Goal: Task Accomplishment & Management: Use online tool/utility

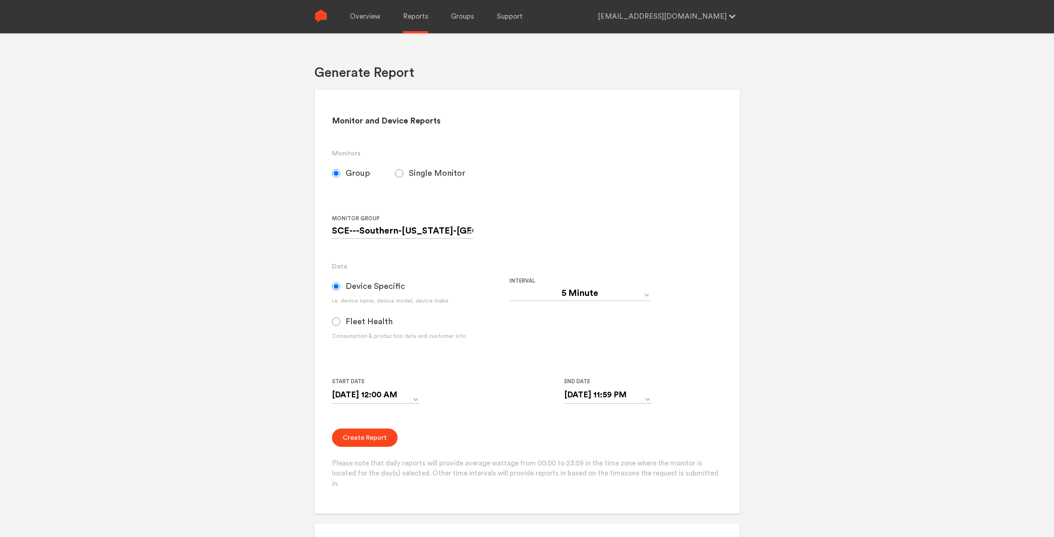
select select "5 Minute"
click at [381, 228] on select "SCE---Southern-[US_STATE]-Edison-Default Cellular Meters Mesh Meters" at bounding box center [402, 230] width 141 height 15
click at [400, 171] on input "Single Monitor" at bounding box center [399, 173] width 8 height 8
radio input "true"
radio input "false"
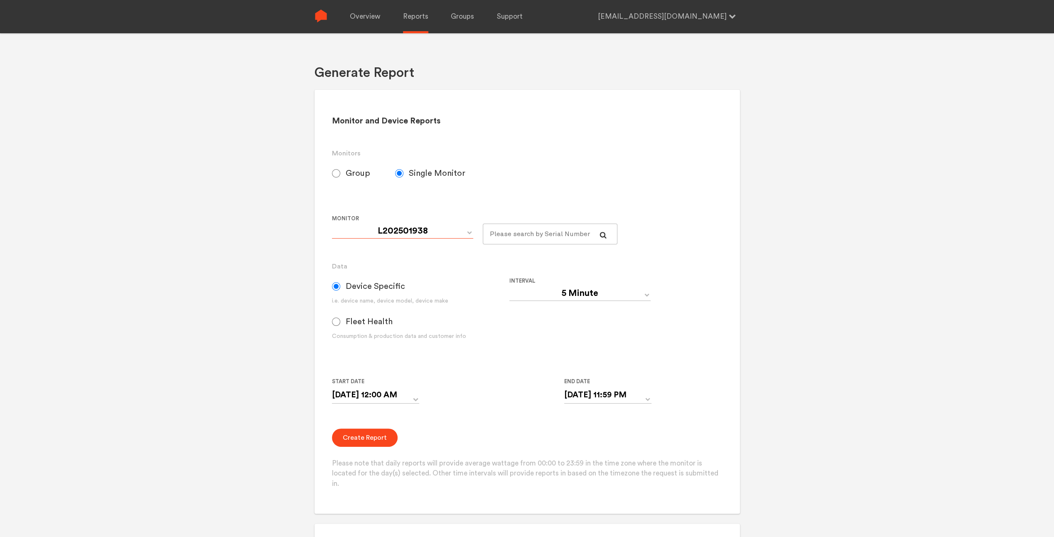
click at [419, 234] on select "L202501938 L203301649 L203301650 L203301651 L203301653 L203301656 L203301657" at bounding box center [402, 230] width 141 height 15
select select "L203301656"
click at [332, 223] on select "L202501938 L203301649 L203301650 L203301651 L203301653 L203301656 L203301657" at bounding box center [402, 230] width 141 height 15
click at [557, 298] on select "Day Year Month Week Hour 30 Minute 15 Minute 5 Minute Minute" at bounding box center [579, 293] width 141 height 15
select select "Minute"
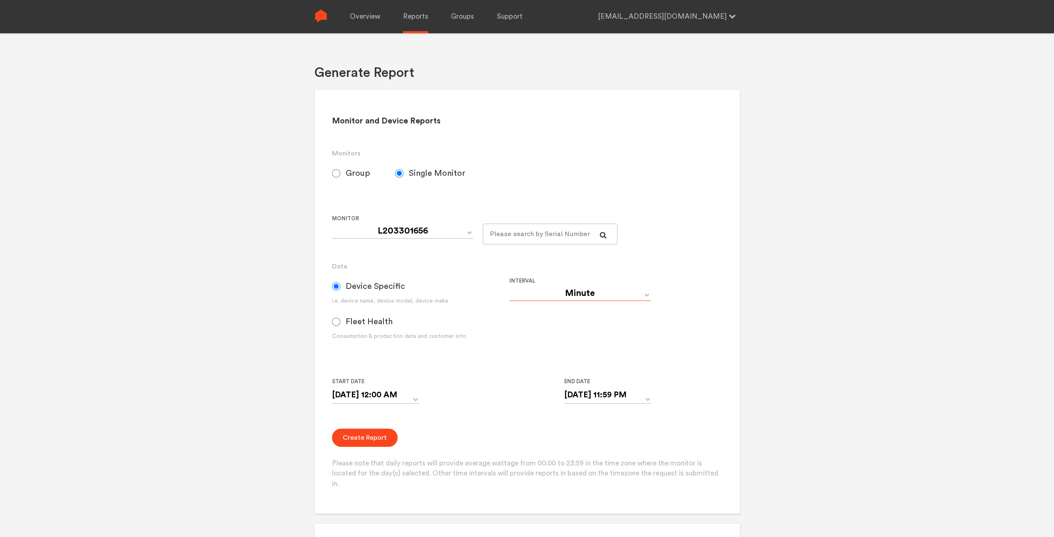
click at [509, 286] on select "Day Year Month Week Hour 30 Minute 15 Minute 5 Minute Minute" at bounding box center [579, 293] width 141 height 15
click at [404, 401] on input "[DATE] 12:00 AM" at bounding box center [375, 394] width 87 height 17
click at [410, 437] on td "1" at bounding box center [412, 435] width 14 height 12
type input "[DATE] 12:00 AM"
click at [639, 394] on input "[DATE] 11:59 PM" at bounding box center [607, 394] width 87 height 17
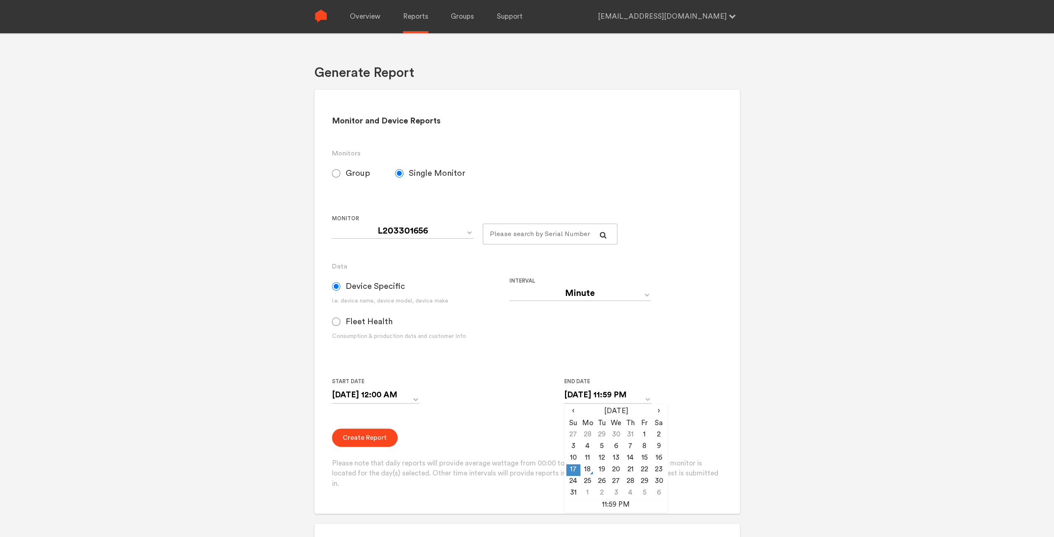
click at [574, 469] on td "17" at bounding box center [573, 470] width 14 height 12
click at [504, 428] on form "Group Single Monitor Monitor Group SCE---Southern-[US_STATE]-Edison-Default Cel…" at bounding box center [527, 326] width 390 height 326
click at [372, 436] on button "Create Report" at bounding box center [365, 437] width 66 height 18
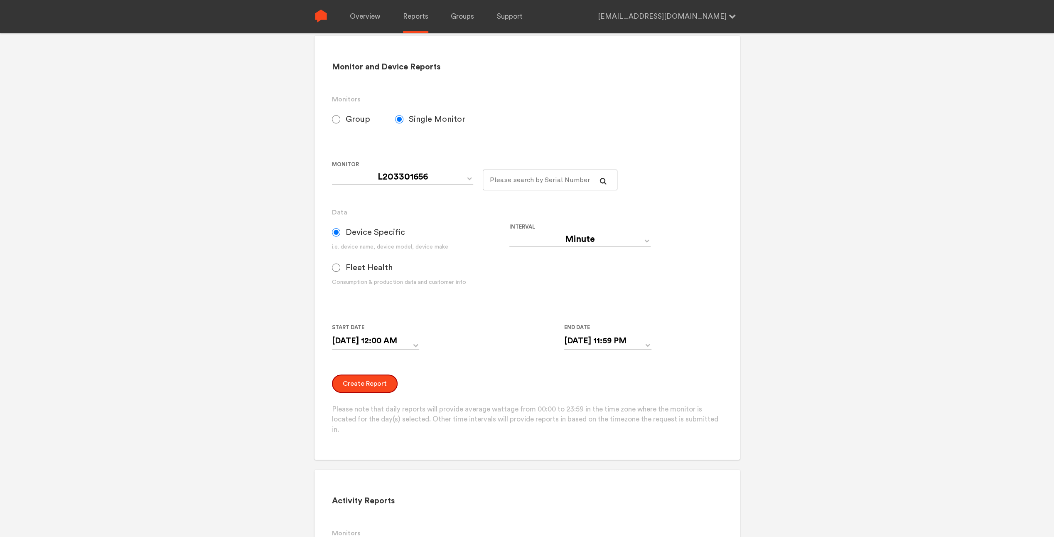
scroll to position [83, 0]
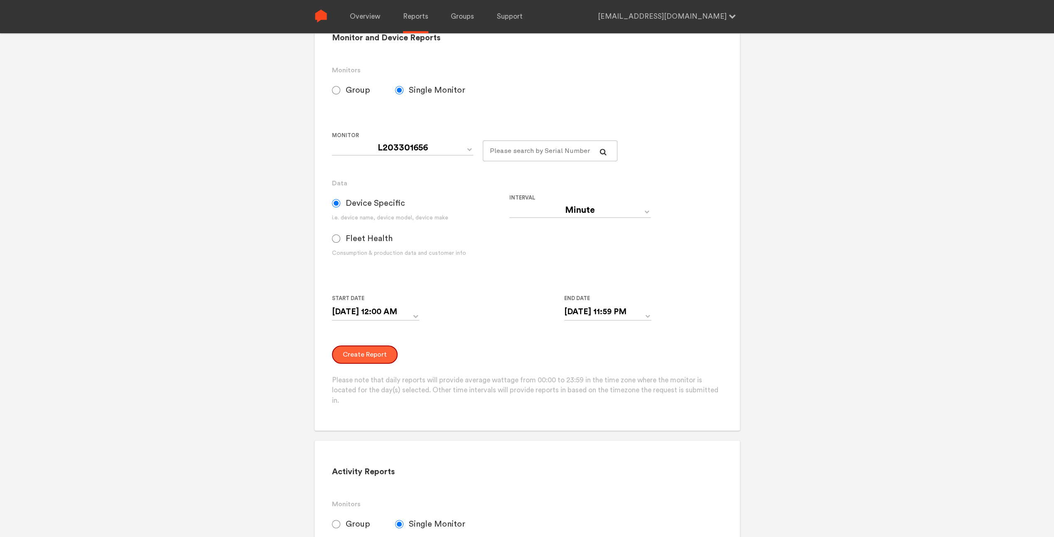
click at [356, 350] on button "Create Report" at bounding box center [365, 354] width 66 height 18
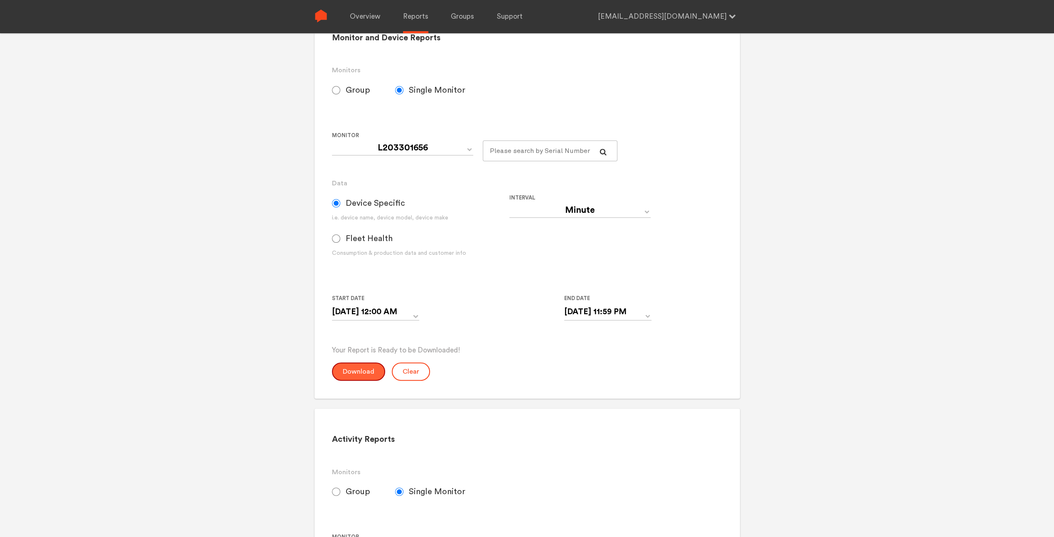
click at [364, 372] on button "Download" at bounding box center [358, 371] width 53 height 18
